Goal: Task Accomplishment & Management: Use online tool/utility

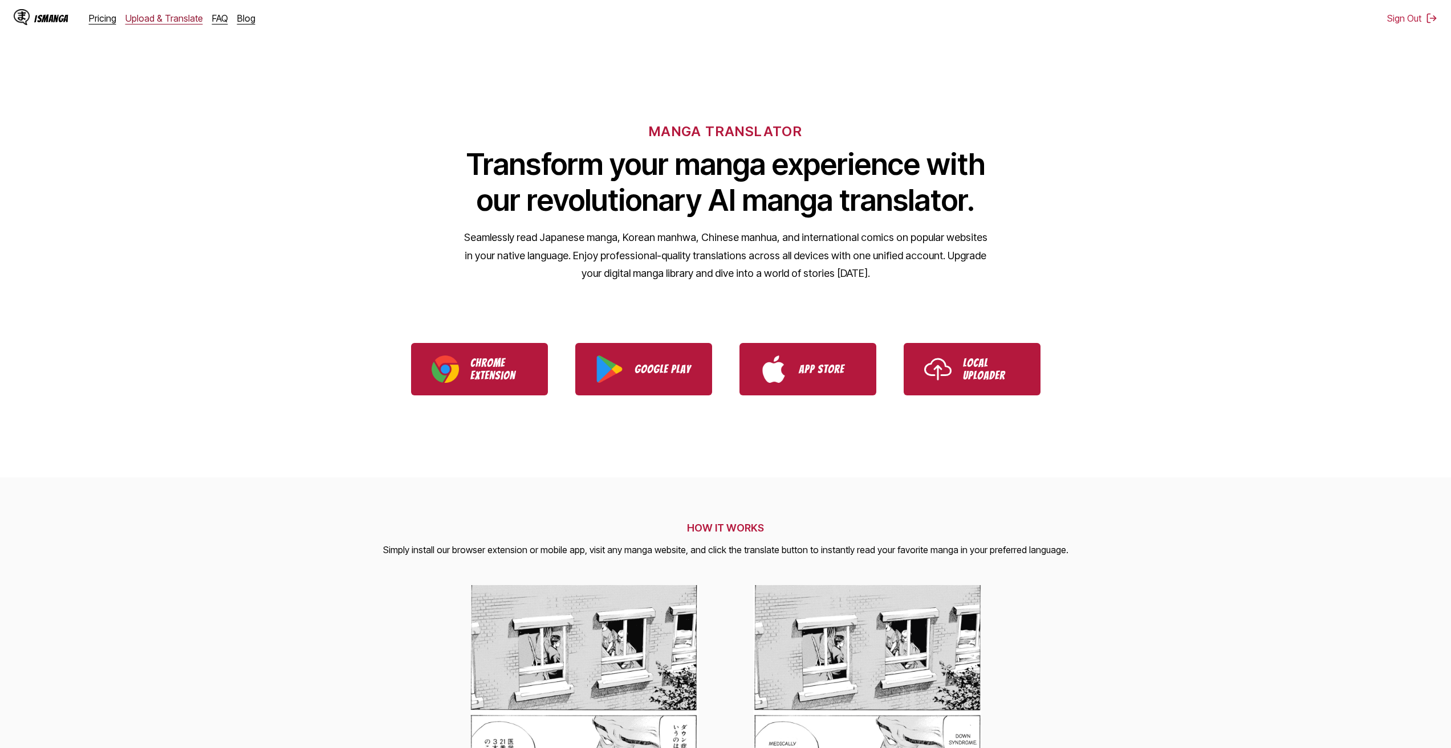
click at [150, 17] on link "Upload & Translate" at bounding box center [164, 18] width 78 height 11
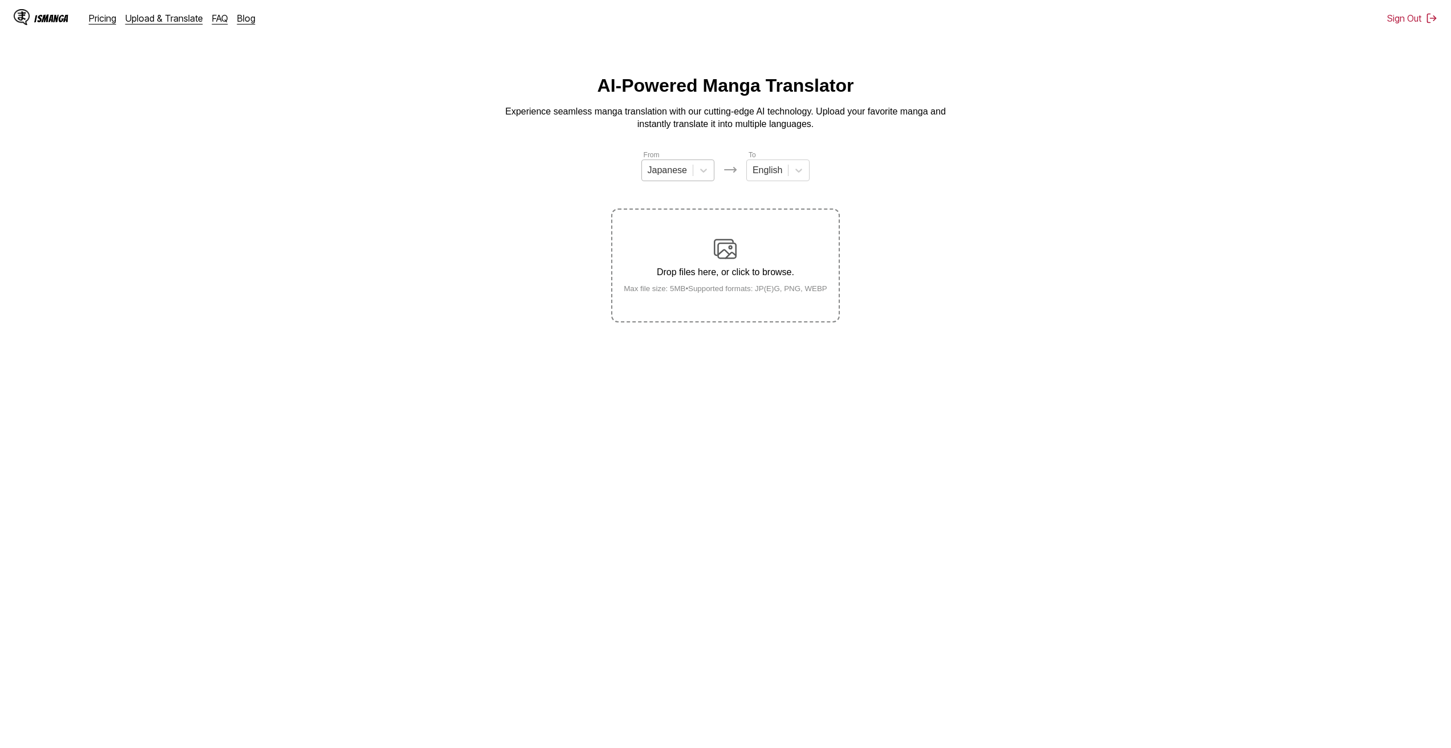
click at [658, 166] on div "Japanese" at bounding box center [667, 170] width 51 height 17
drag, startPoint x: 671, startPoint y: 256, endPoint x: 670, endPoint y: 247, distance: 9.2
click at [670, 247] on div "Japanese Korean Chinese English" at bounding box center [677, 227] width 73 height 82
click at [670, 246] on div "Chinese" at bounding box center [677, 236] width 73 height 19
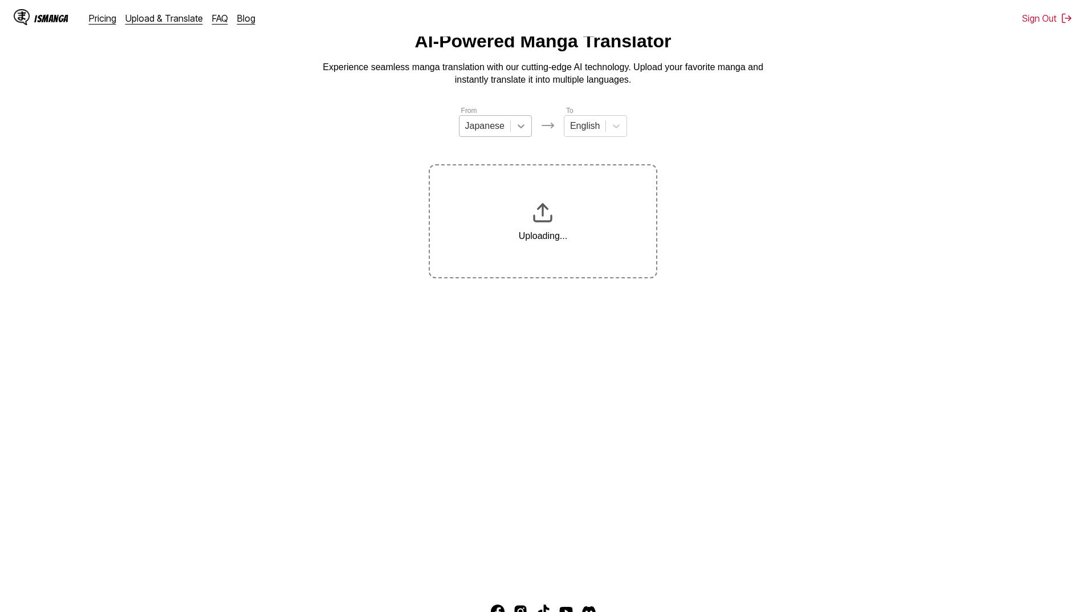
click at [511, 133] on div at bounding box center [521, 126] width 21 height 21
click at [489, 201] on div "Chinese" at bounding box center [495, 191] width 73 height 19
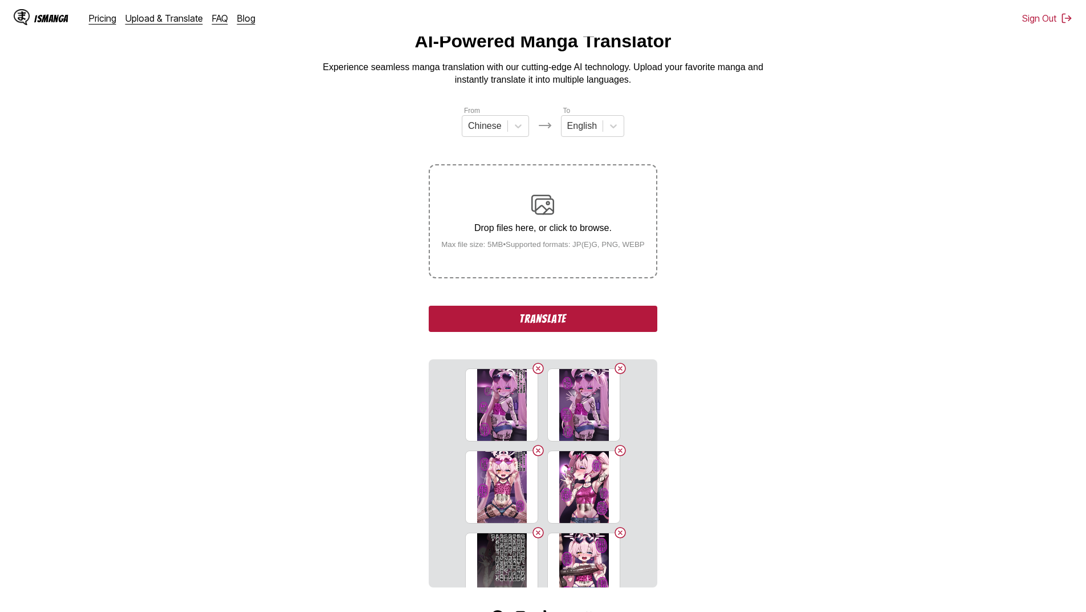
click at [485, 307] on button "Translate" at bounding box center [543, 319] width 228 height 26
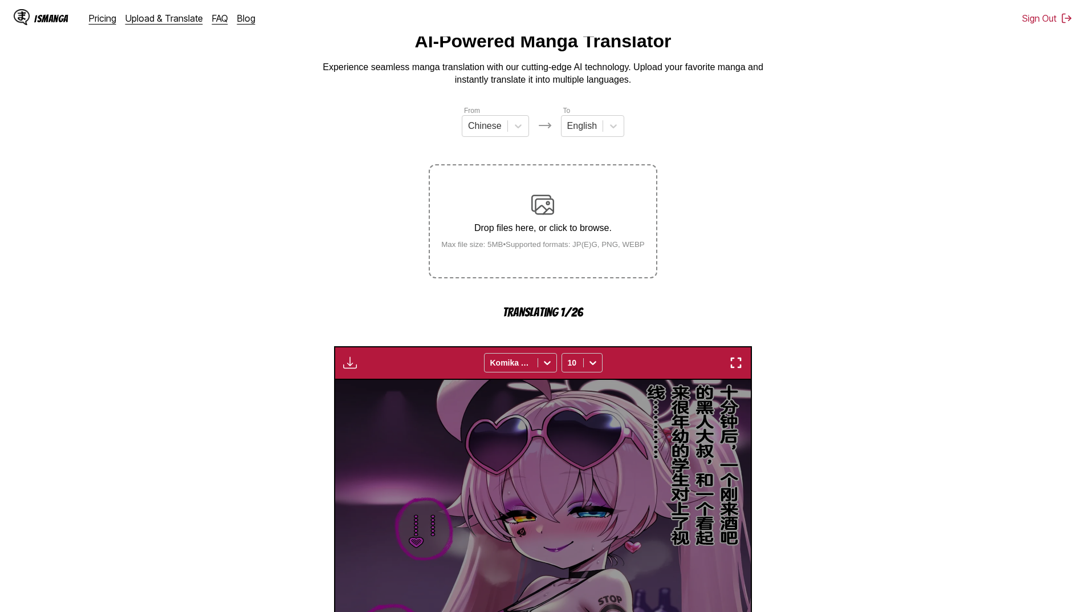
scroll to position [304, 0]
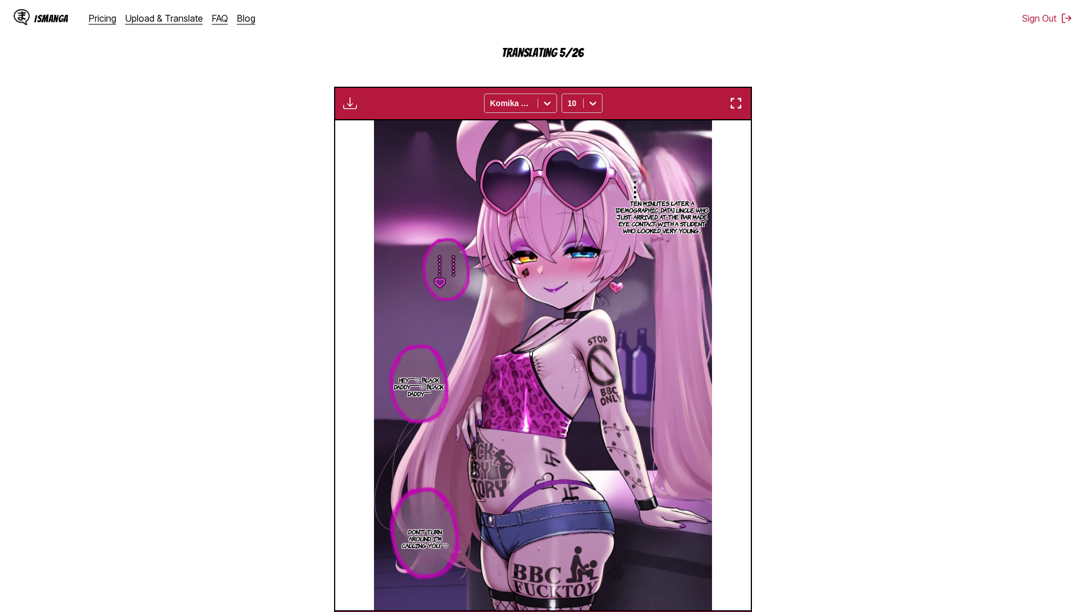
click at [219, 283] on section "From Chinese To English Drop files here, or click to browse. Max file size: 5MB…" at bounding box center [543, 245] width 1068 height 798
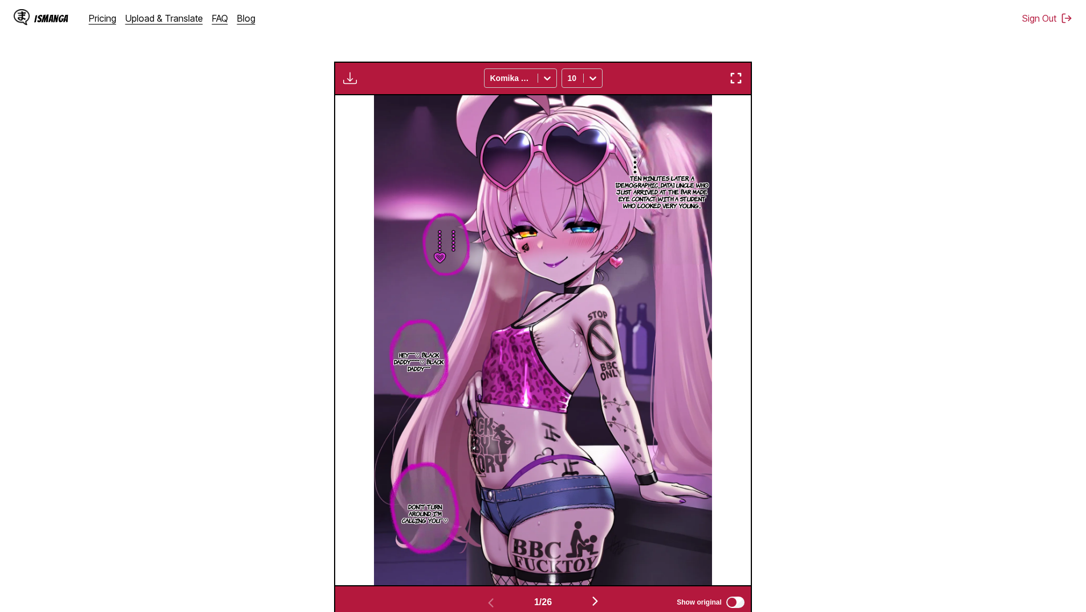
scroll to position [329, 0]
click at [595, 603] on button "button" at bounding box center [595, 601] width 68 height 17
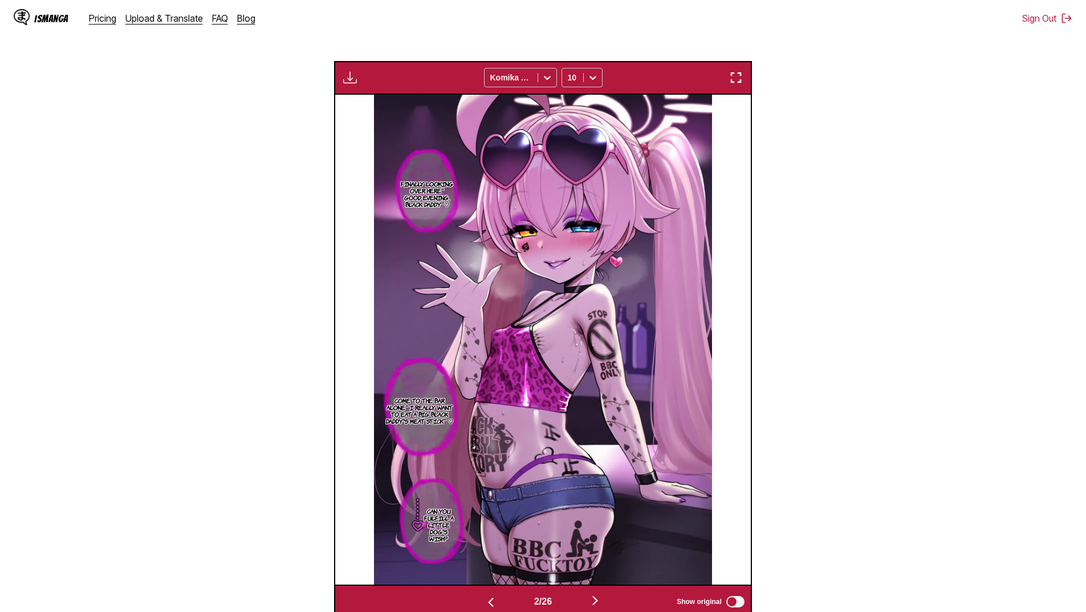
click at [595, 603] on button "button" at bounding box center [595, 601] width 68 height 17
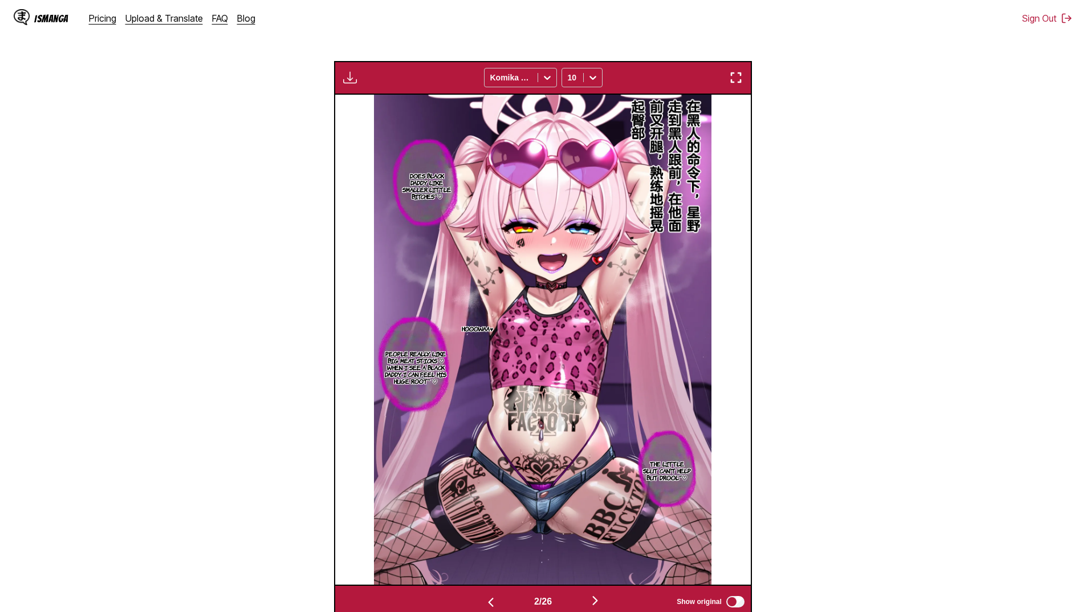
click at [595, 603] on button "button" at bounding box center [595, 601] width 68 height 17
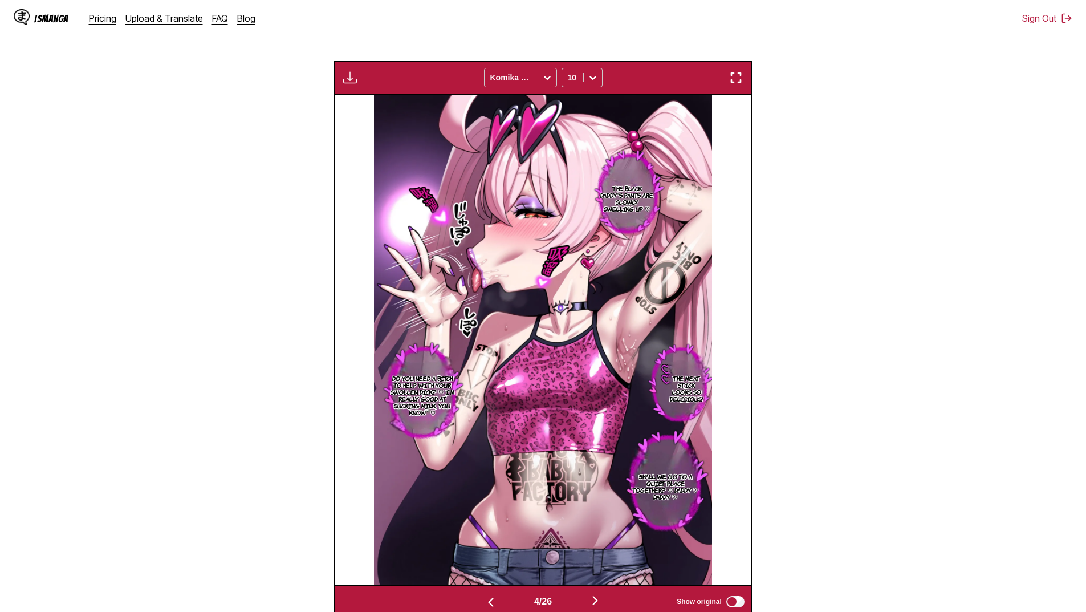
click at [595, 603] on button "button" at bounding box center [595, 601] width 68 height 17
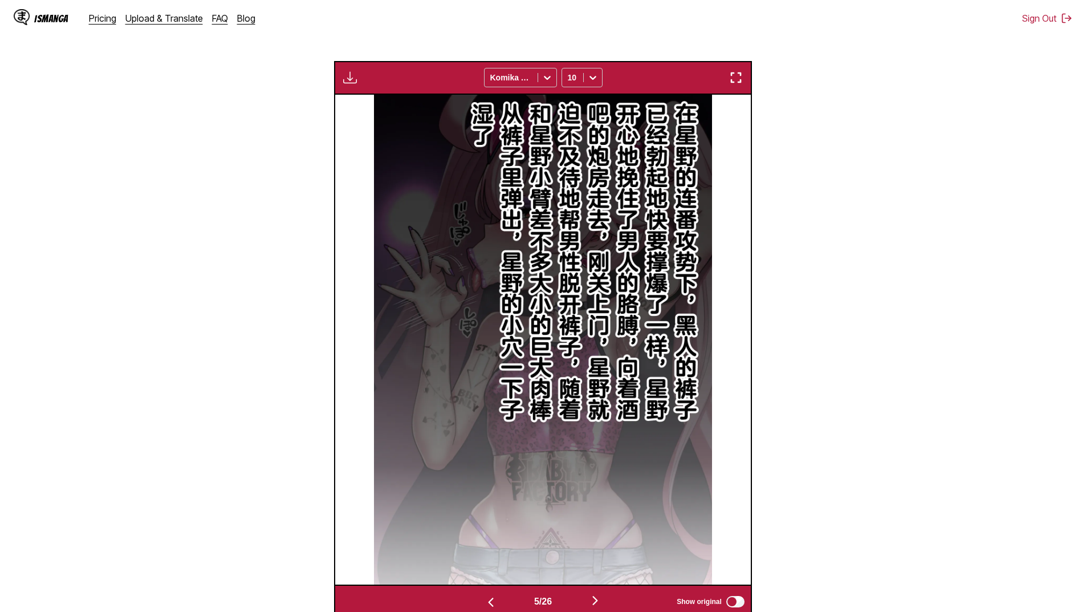
click at [484, 598] on img "button" at bounding box center [491, 602] width 14 height 14
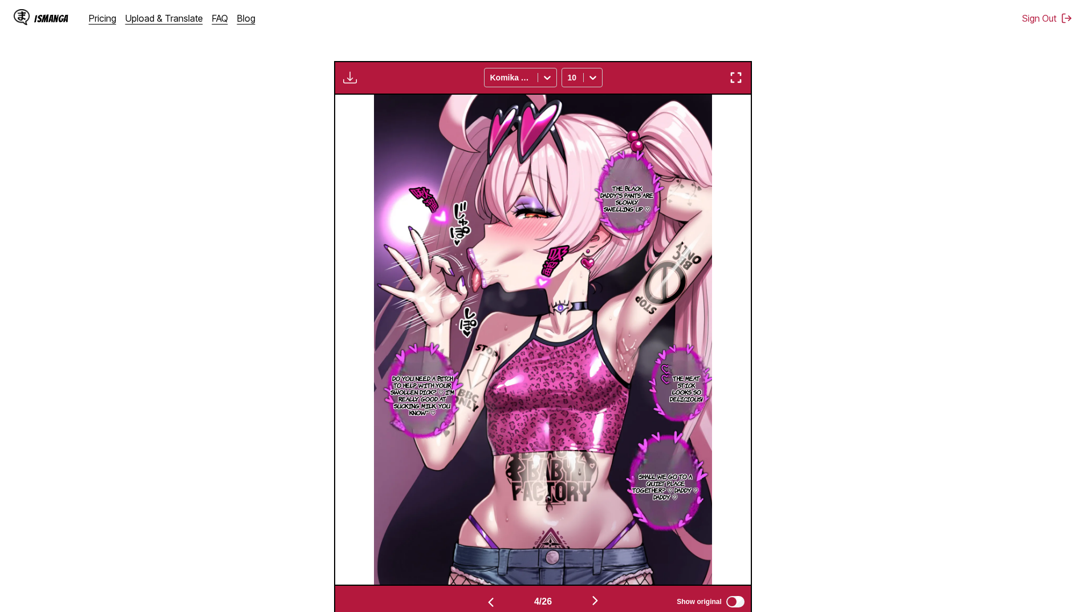
click at [600, 603] on button "button" at bounding box center [595, 601] width 68 height 17
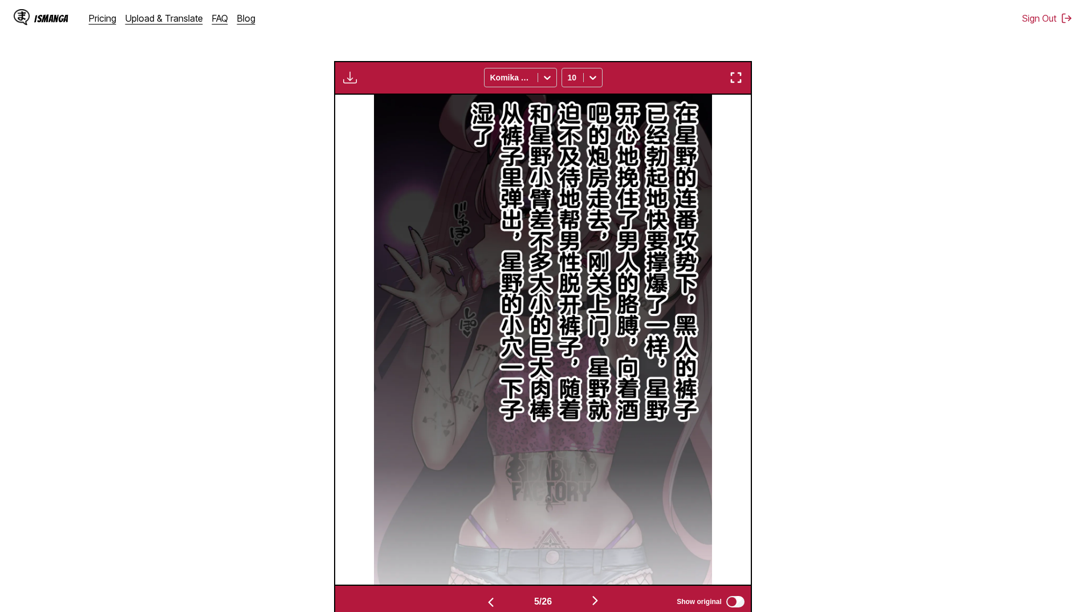
click at [600, 603] on button "button" at bounding box center [595, 601] width 68 height 17
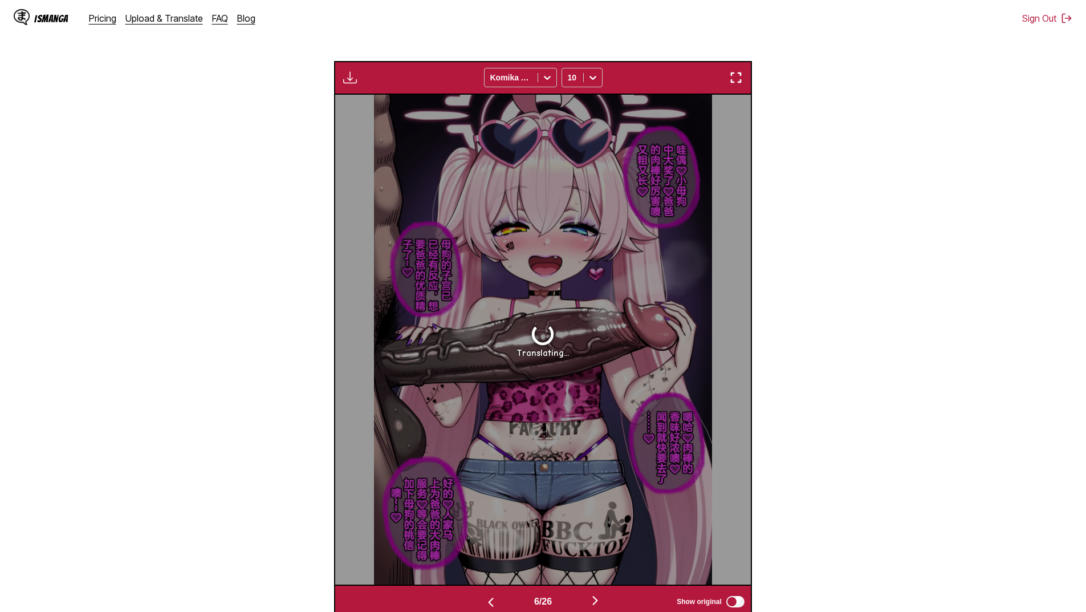
click at [490, 600] on img "button" at bounding box center [491, 602] width 14 height 14
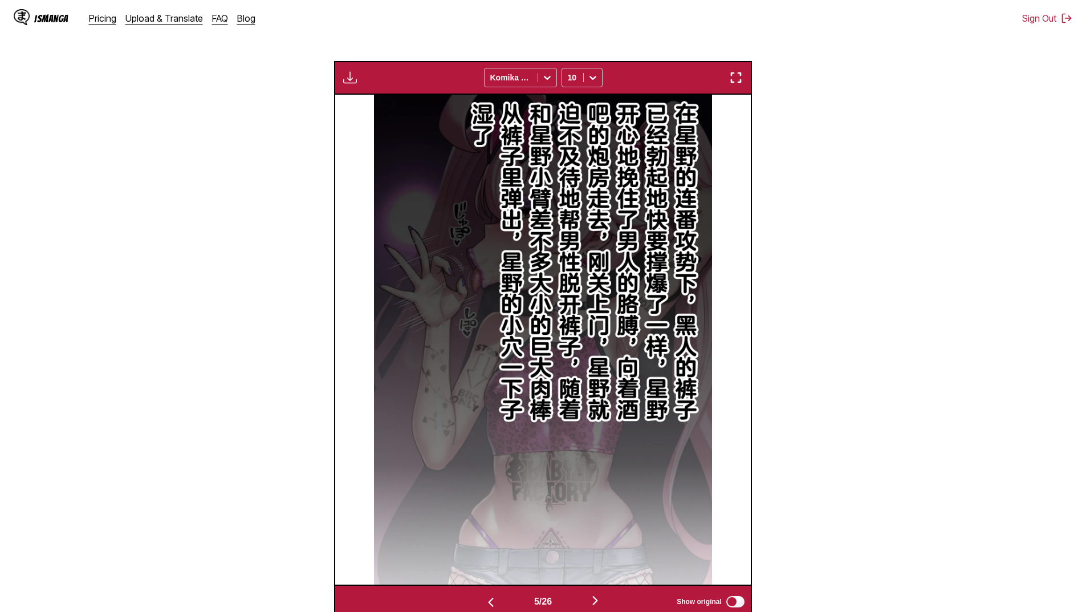
click at [490, 600] on img "button" at bounding box center [491, 602] width 14 height 14
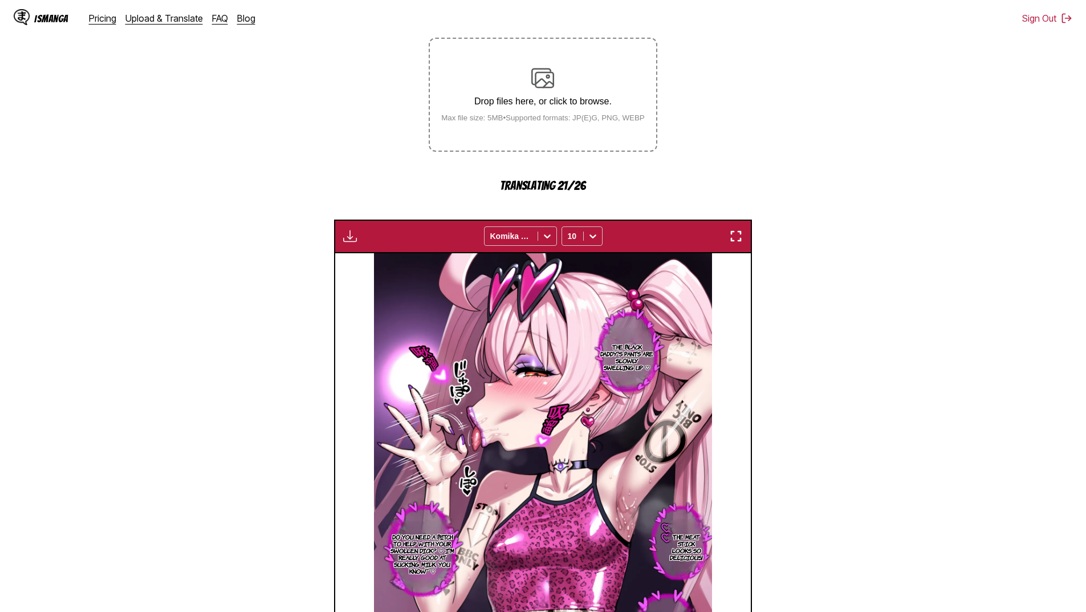
scroll to position [158, 0]
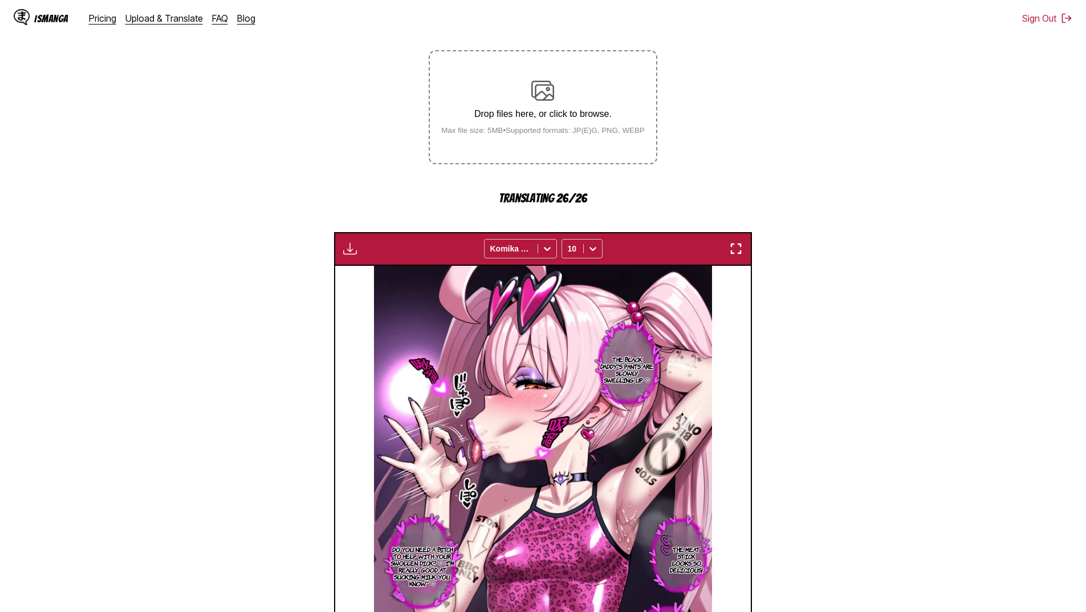
click at [337, 254] on div "Waiting for translations to be done... Komika Axis 10" at bounding box center [543, 249] width 418 height 34
click at [342, 254] on button "button" at bounding box center [350, 248] width 21 height 15
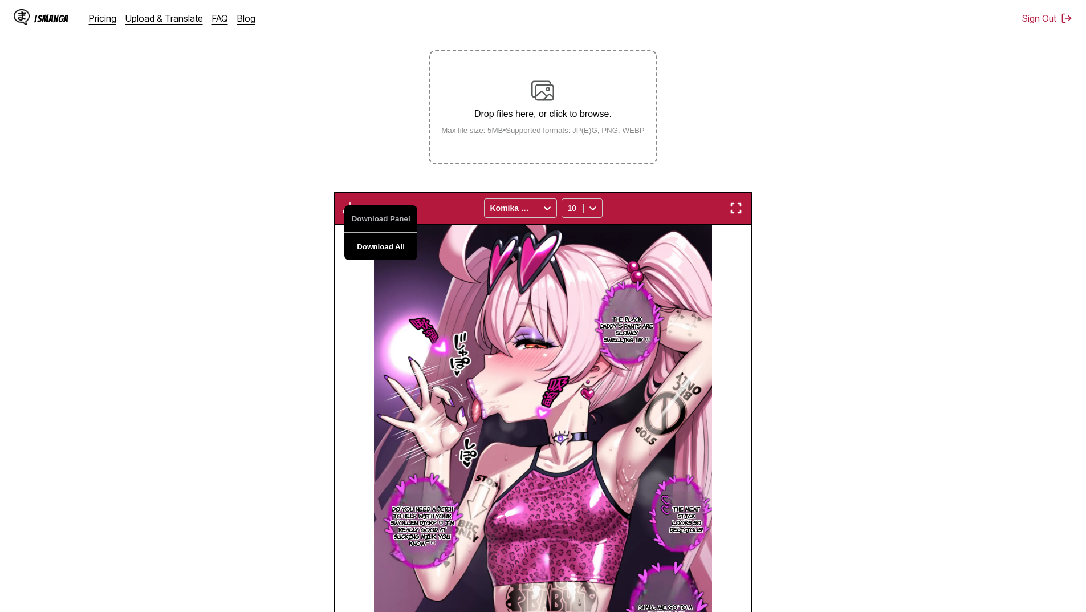
click at [384, 244] on button "Download All" at bounding box center [380, 246] width 73 height 27
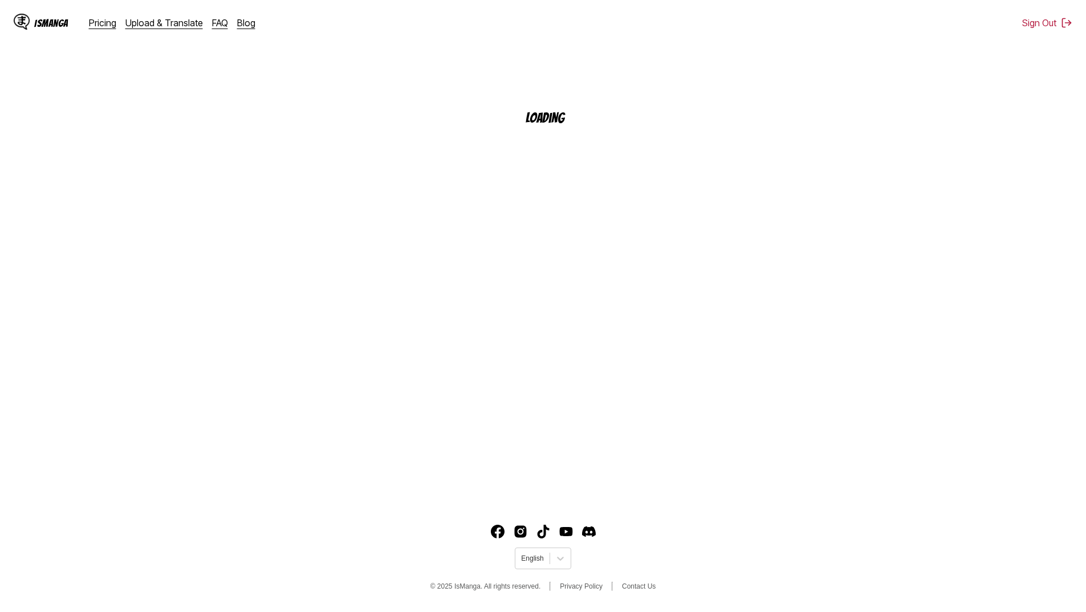
scroll to position [120, 0]
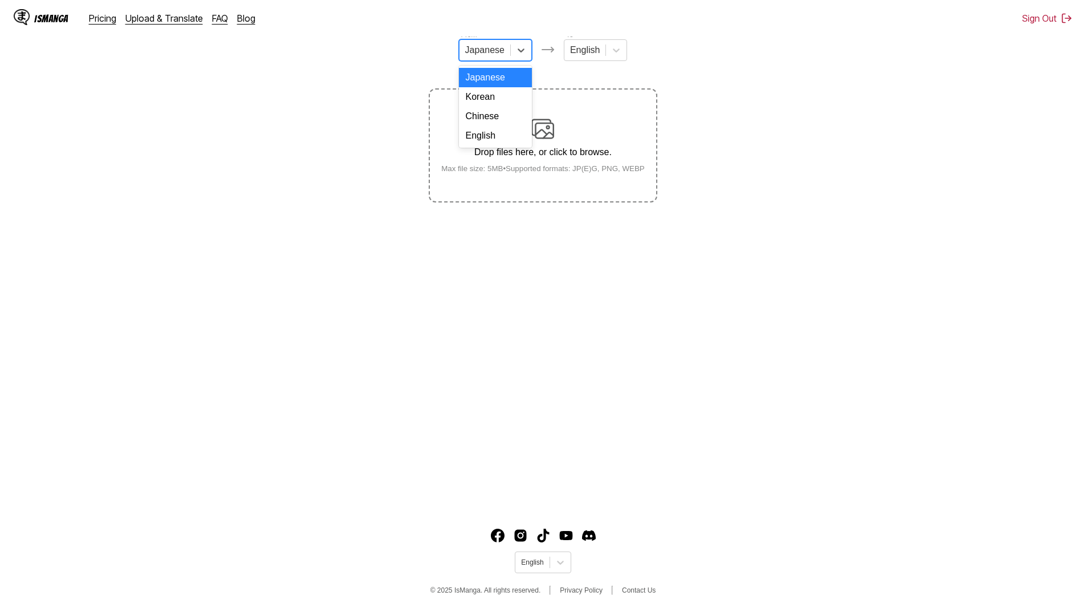
click at [503, 59] on div "Japanese" at bounding box center [484, 50] width 51 height 17
click at [477, 126] on div "Chinese" at bounding box center [495, 116] width 73 height 19
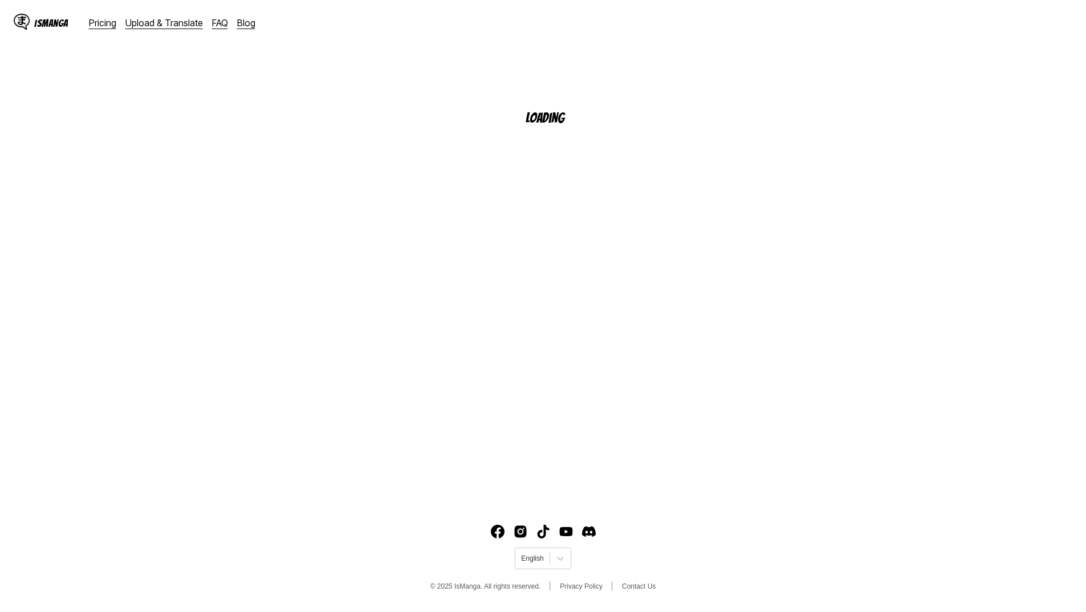
scroll to position [120, 0]
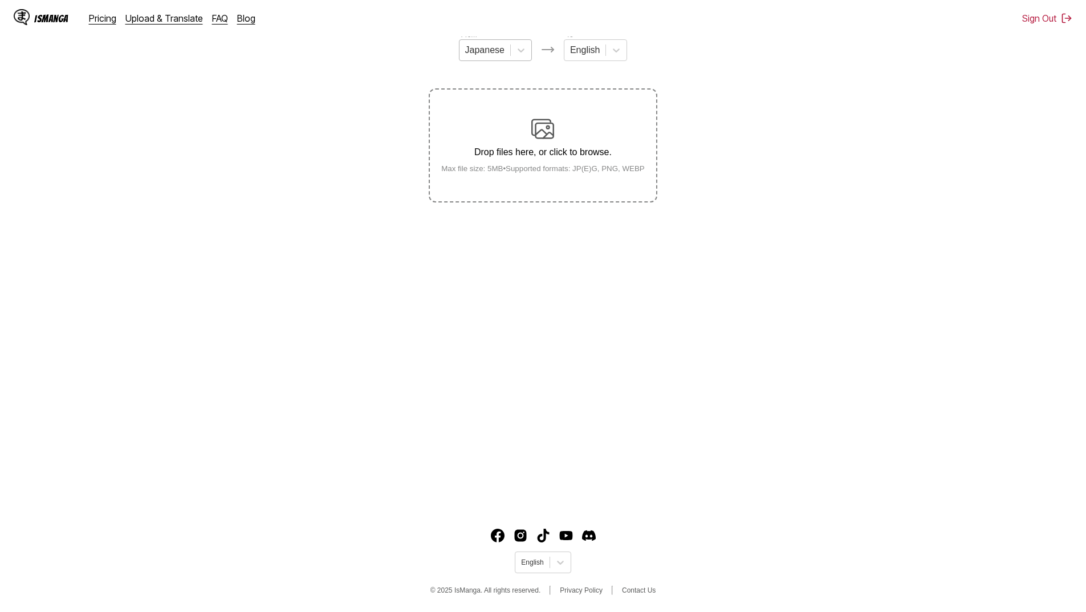
click at [477, 56] on div at bounding box center [484, 50] width 39 height 13
click at [467, 119] on div "Chinese" at bounding box center [495, 116] width 73 height 19
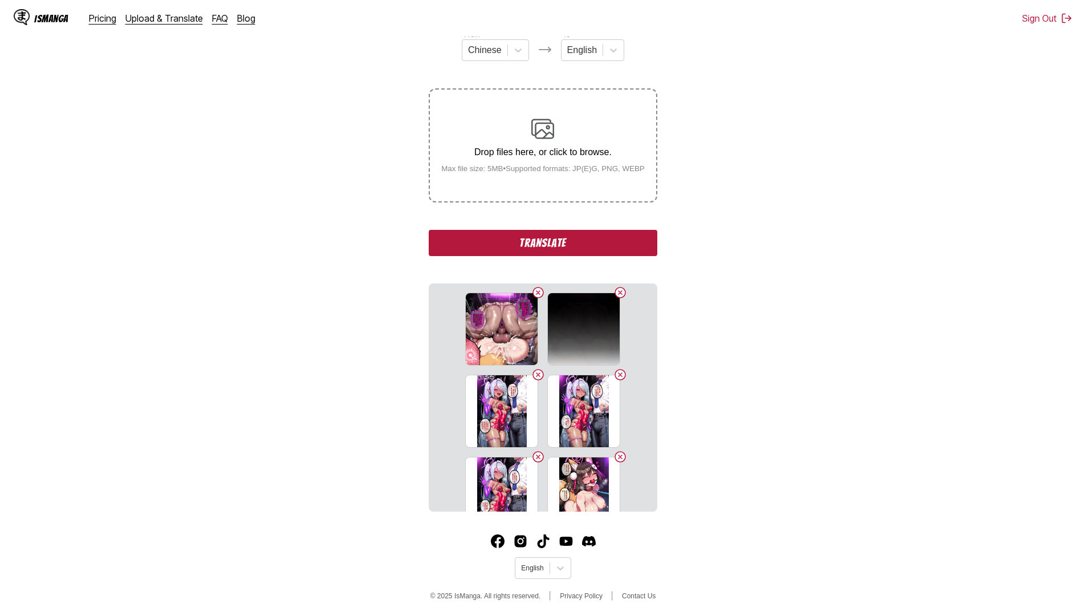
click at [508, 235] on button "Translate" at bounding box center [543, 243] width 228 height 26
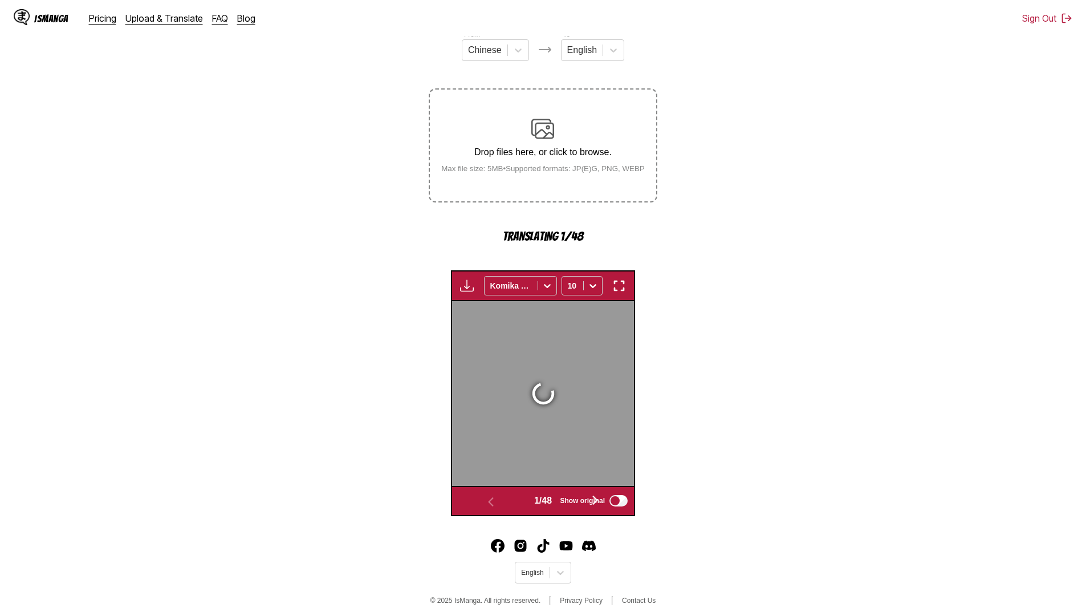
scroll to position [304, 0]
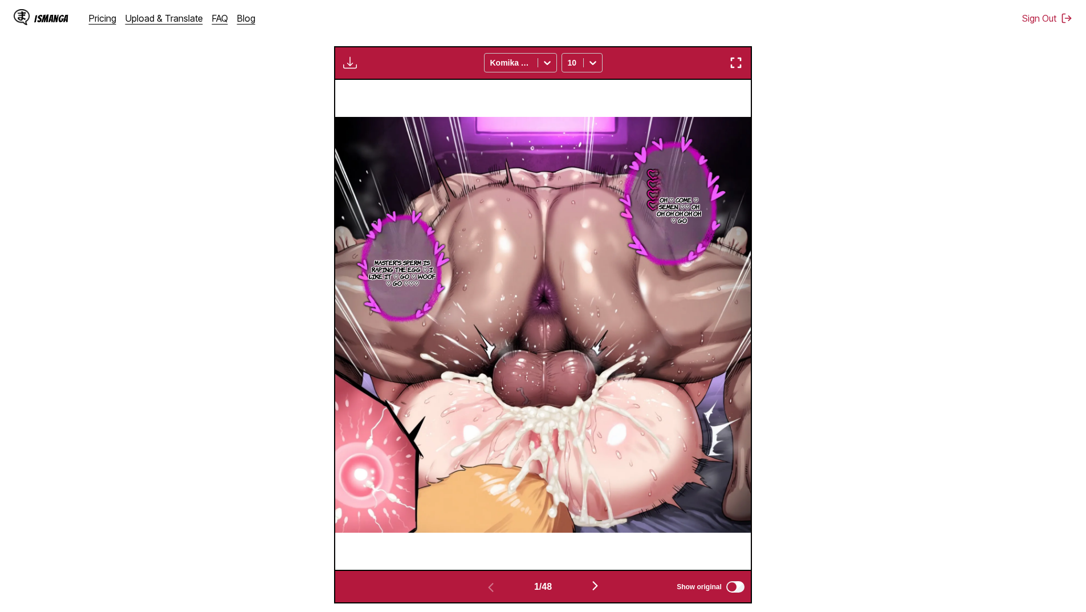
click at [347, 63] on img "button" at bounding box center [350, 63] width 14 height 14
click at [359, 101] on button "Download All" at bounding box center [380, 100] width 73 height 27
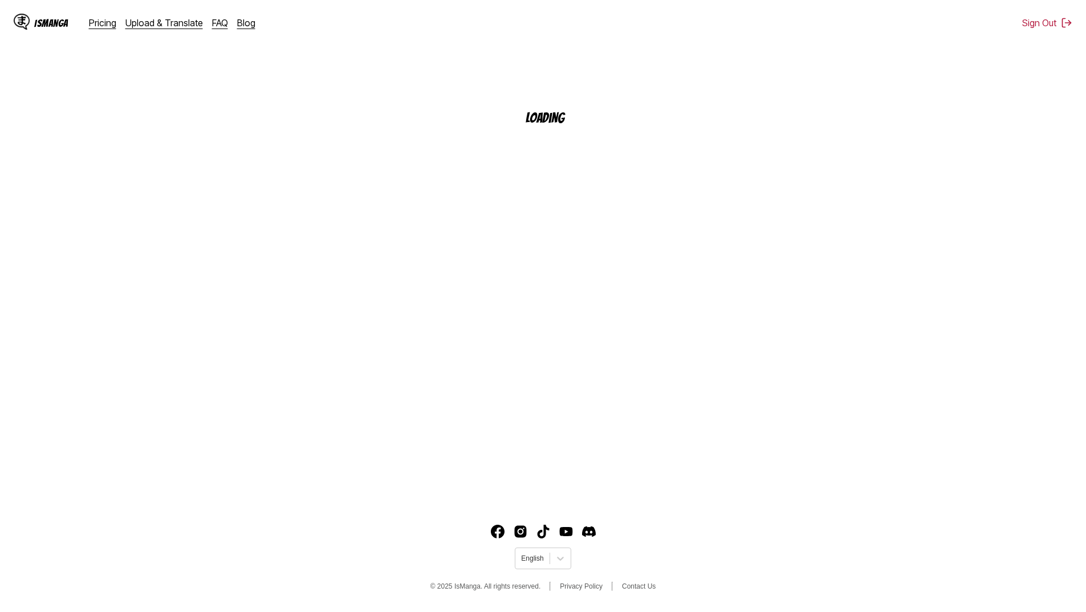
scroll to position [120, 0]
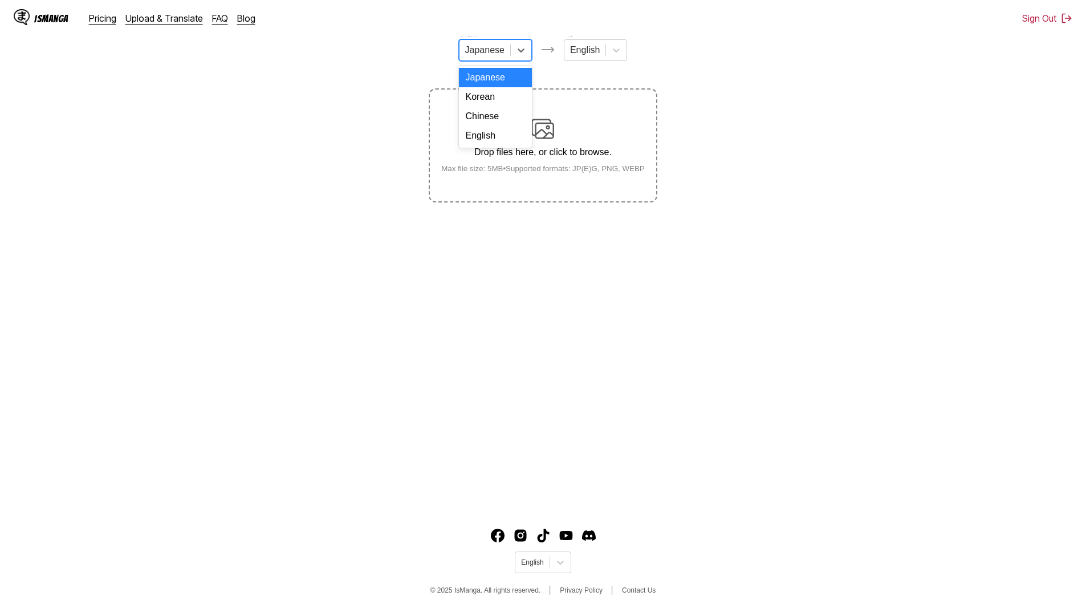
click at [506, 45] on div "Japanese" at bounding box center [495, 50] width 73 height 22
click at [497, 123] on div "Chinese" at bounding box center [495, 116] width 73 height 19
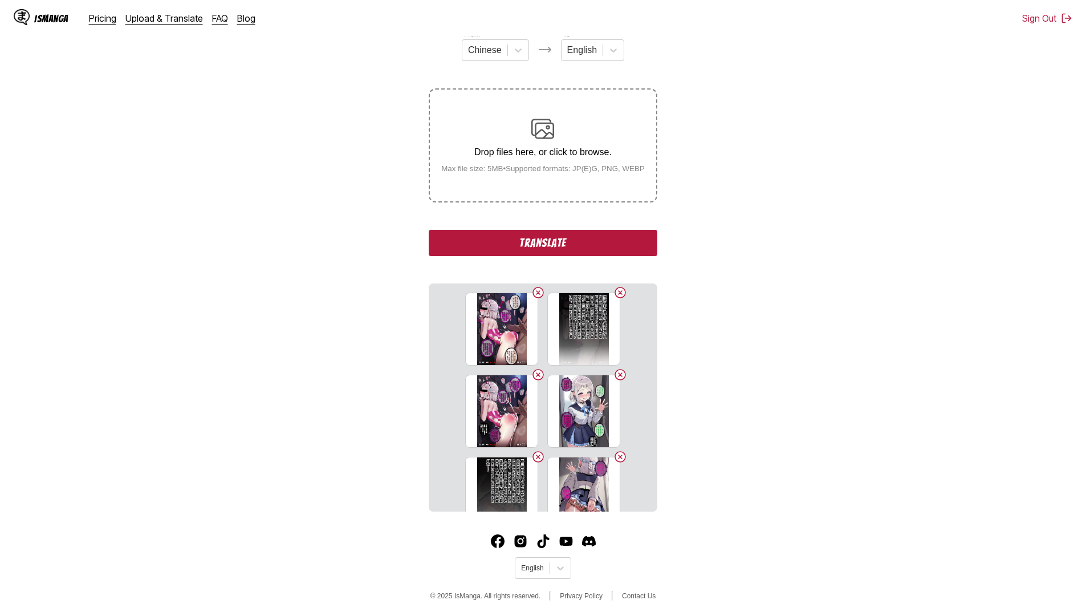
click at [550, 234] on button "Translate" at bounding box center [543, 243] width 228 height 26
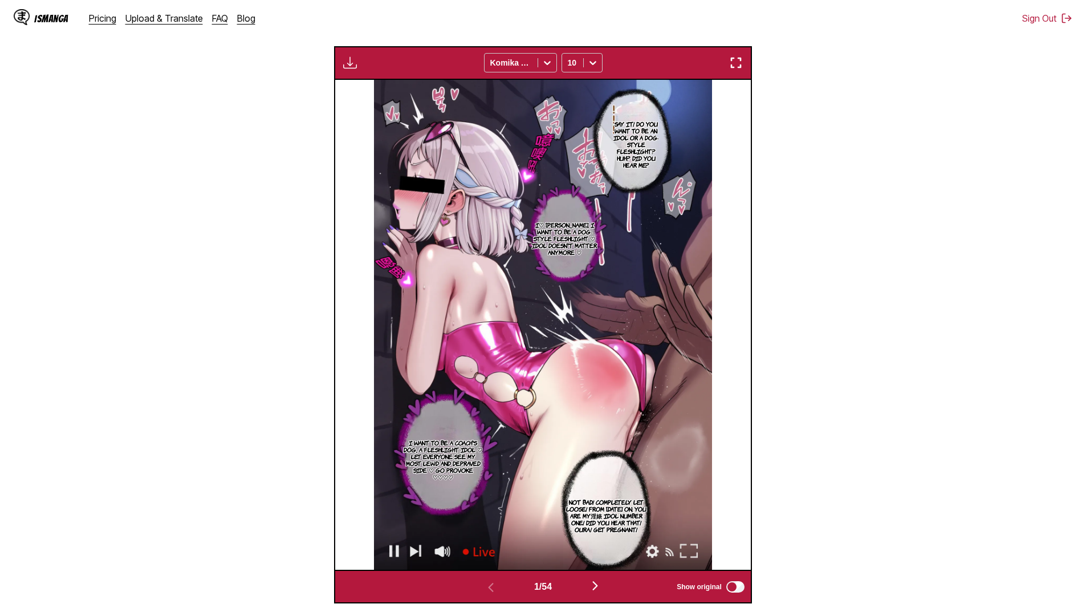
click at [345, 58] on img "button" at bounding box center [350, 63] width 14 height 14
drag, startPoint x: 375, startPoint y: 96, endPoint x: 557, endPoint y: 34, distance: 192.2
click at [375, 96] on button "Download All" at bounding box center [380, 100] width 73 height 27
